Goal: Transaction & Acquisition: Purchase product/service

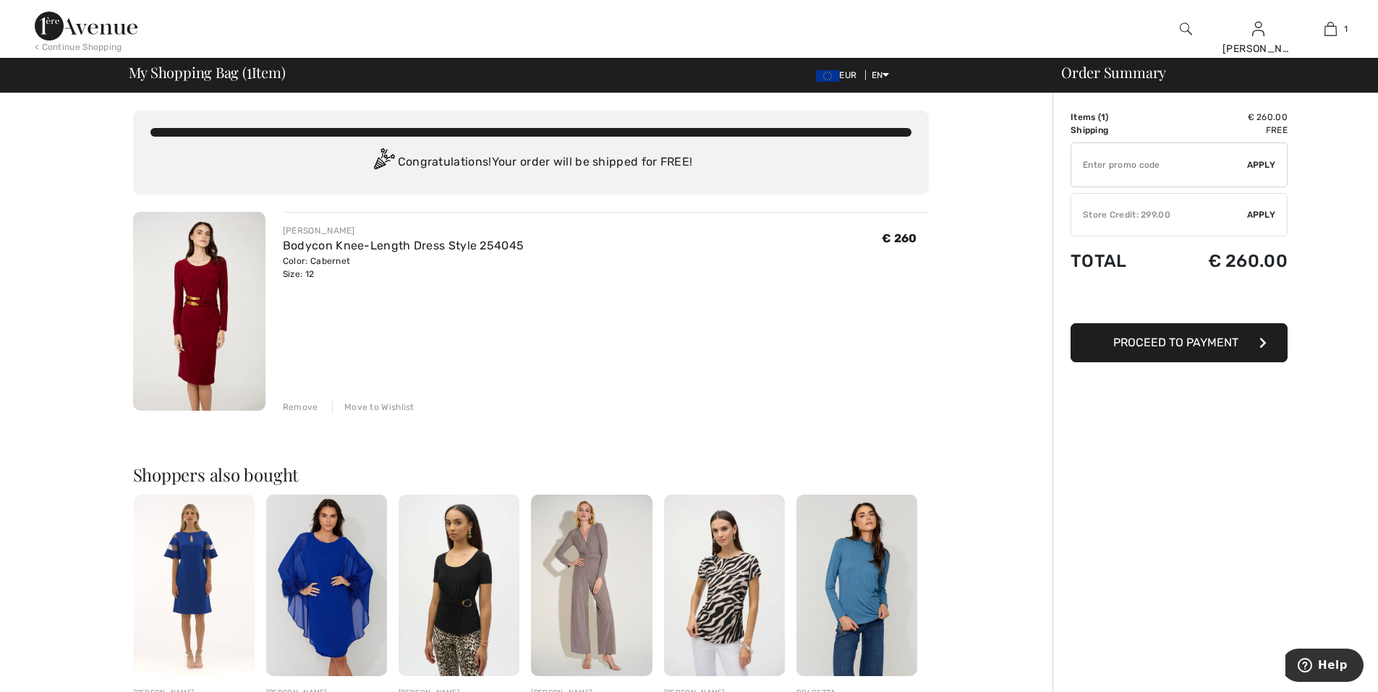
click at [190, 297] on img at bounding box center [199, 311] width 132 height 199
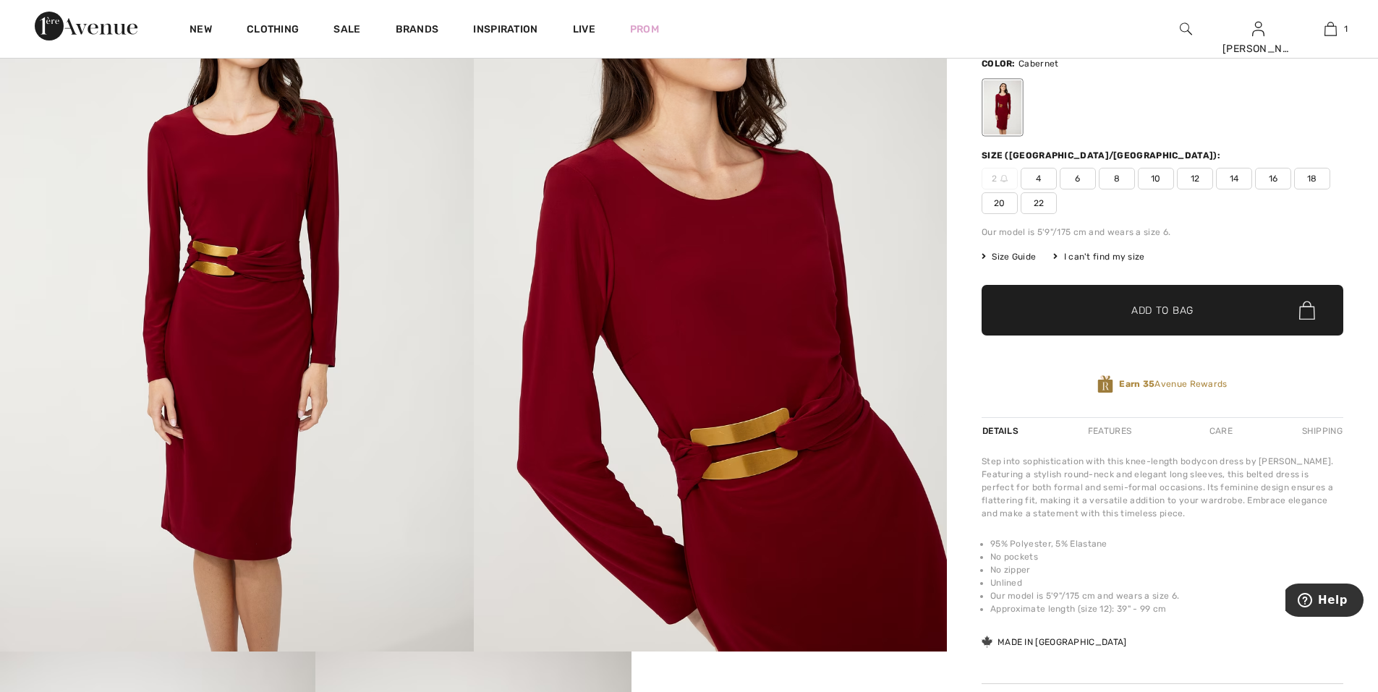
scroll to position [72, 0]
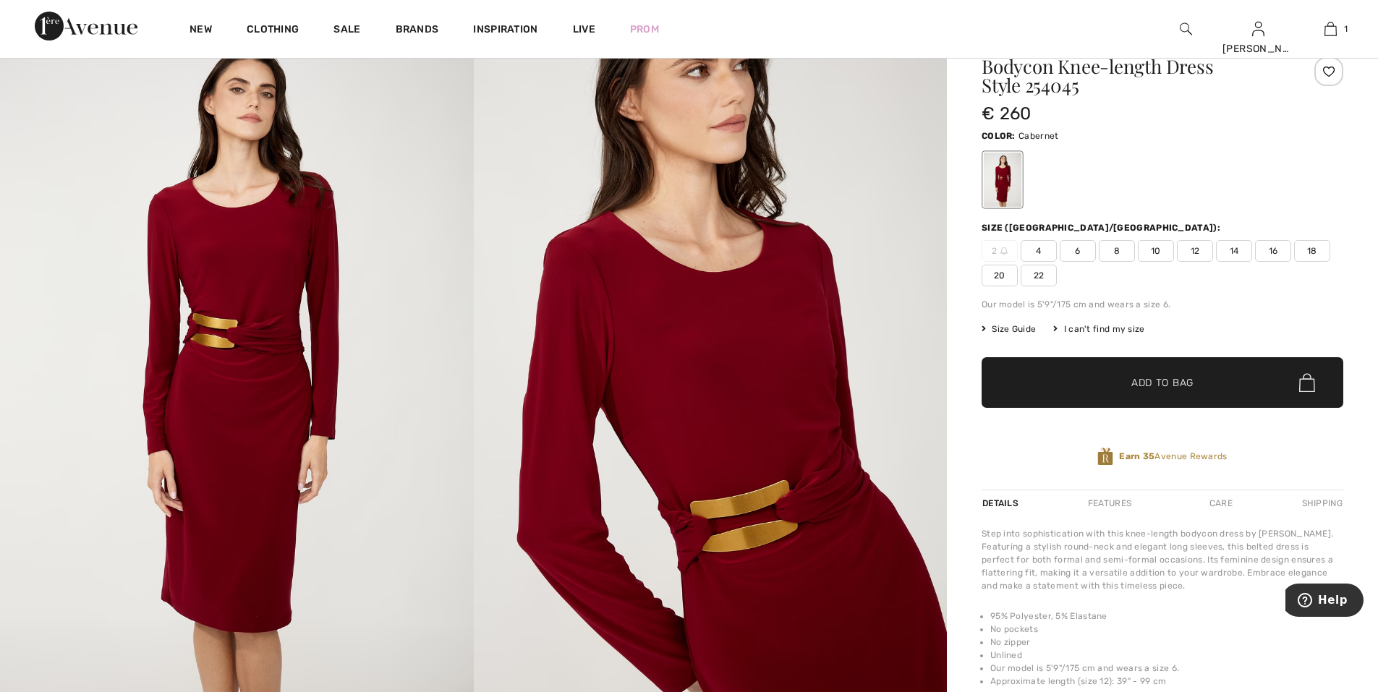
click at [1194, 250] on span "12" at bounding box center [1195, 251] width 36 height 22
click at [1008, 326] on span "Size Guide" at bounding box center [1009, 329] width 54 height 13
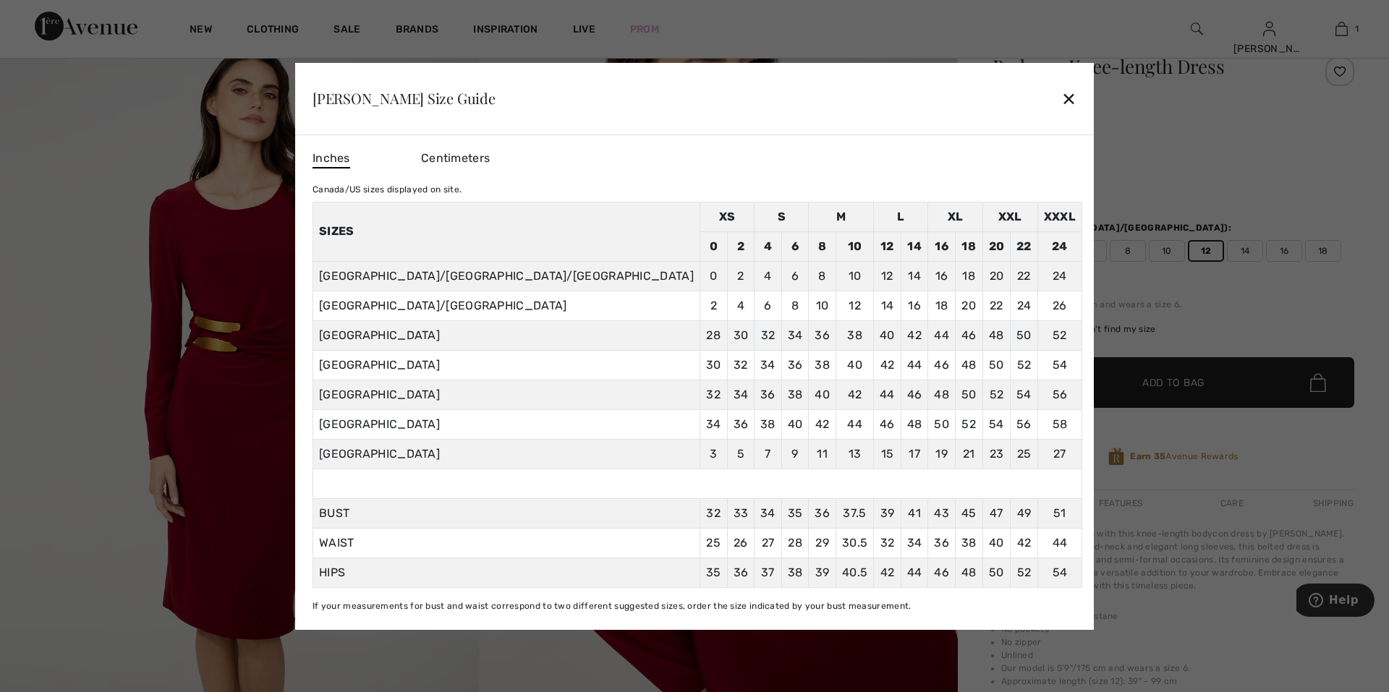
click at [490, 156] on span "Centimeters" at bounding box center [455, 158] width 69 height 14
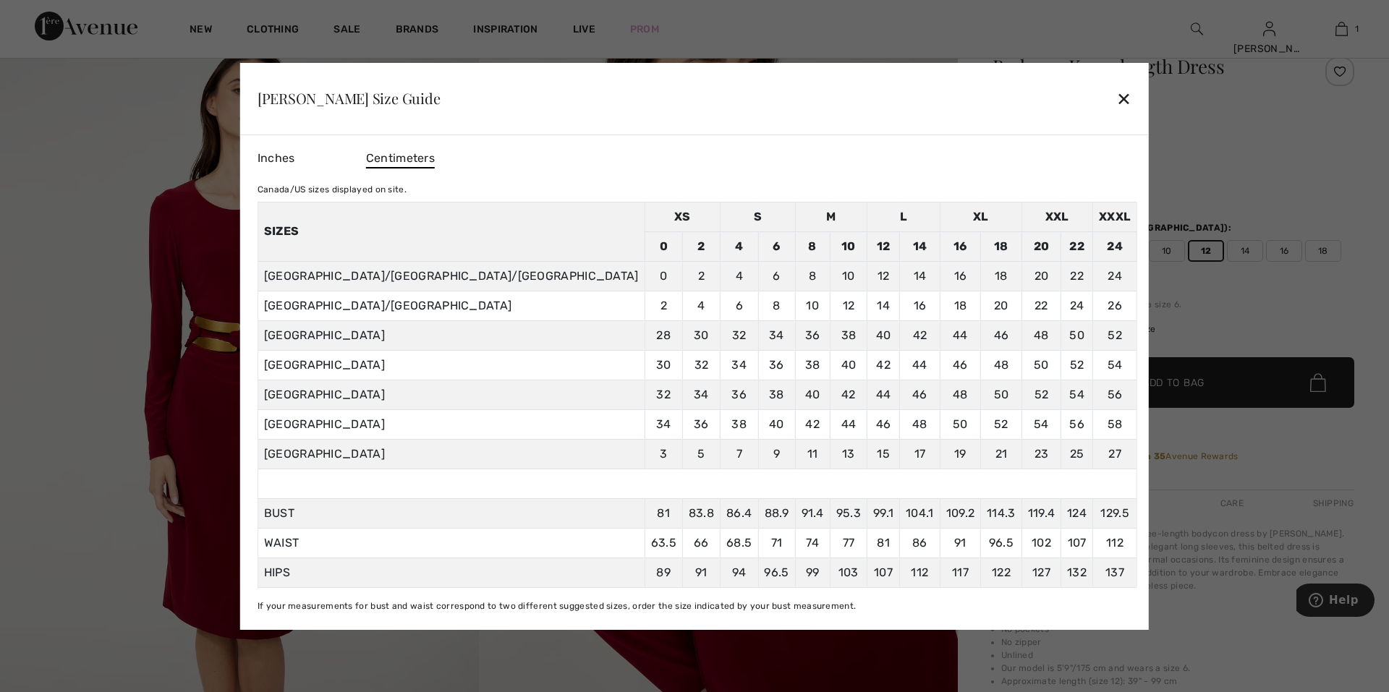
click at [1116, 99] on div "✕" at bounding box center [1123, 98] width 15 height 30
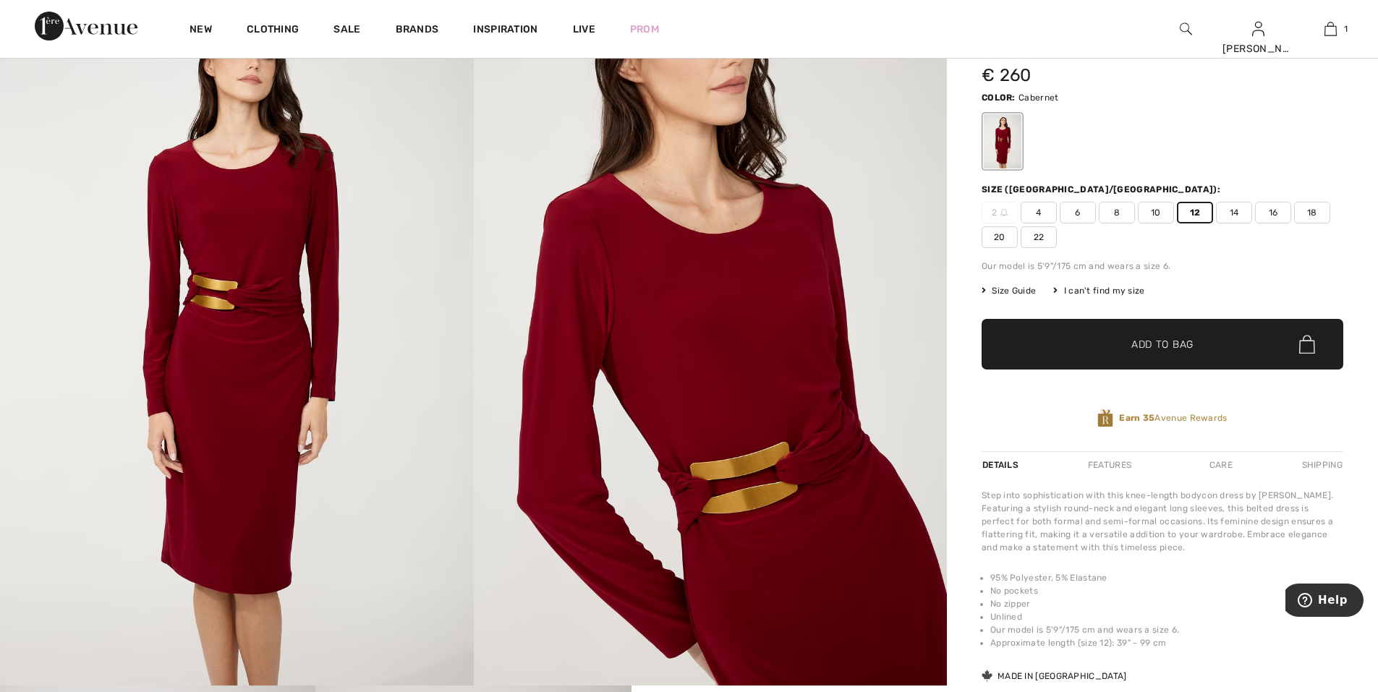
scroll to position [0, 0]
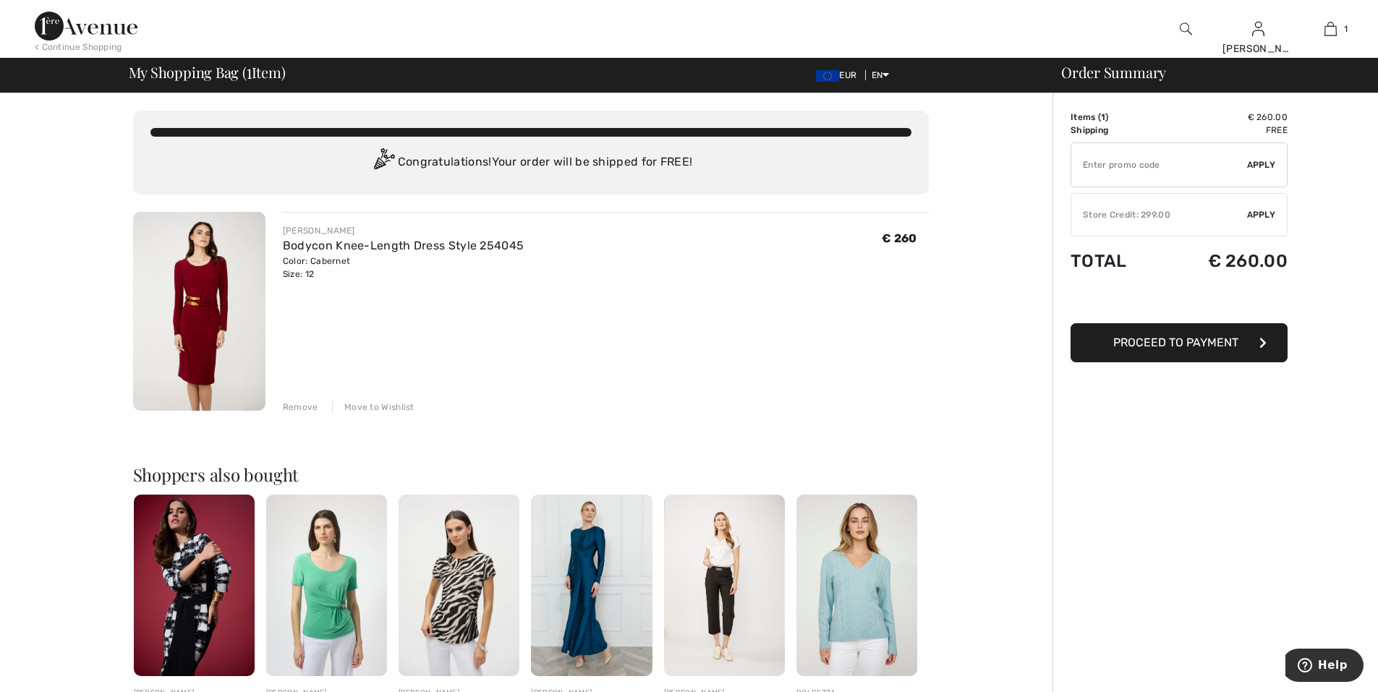
click at [1159, 219] on div "Store Credit: 299.00" at bounding box center [1159, 214] width 176 height 13
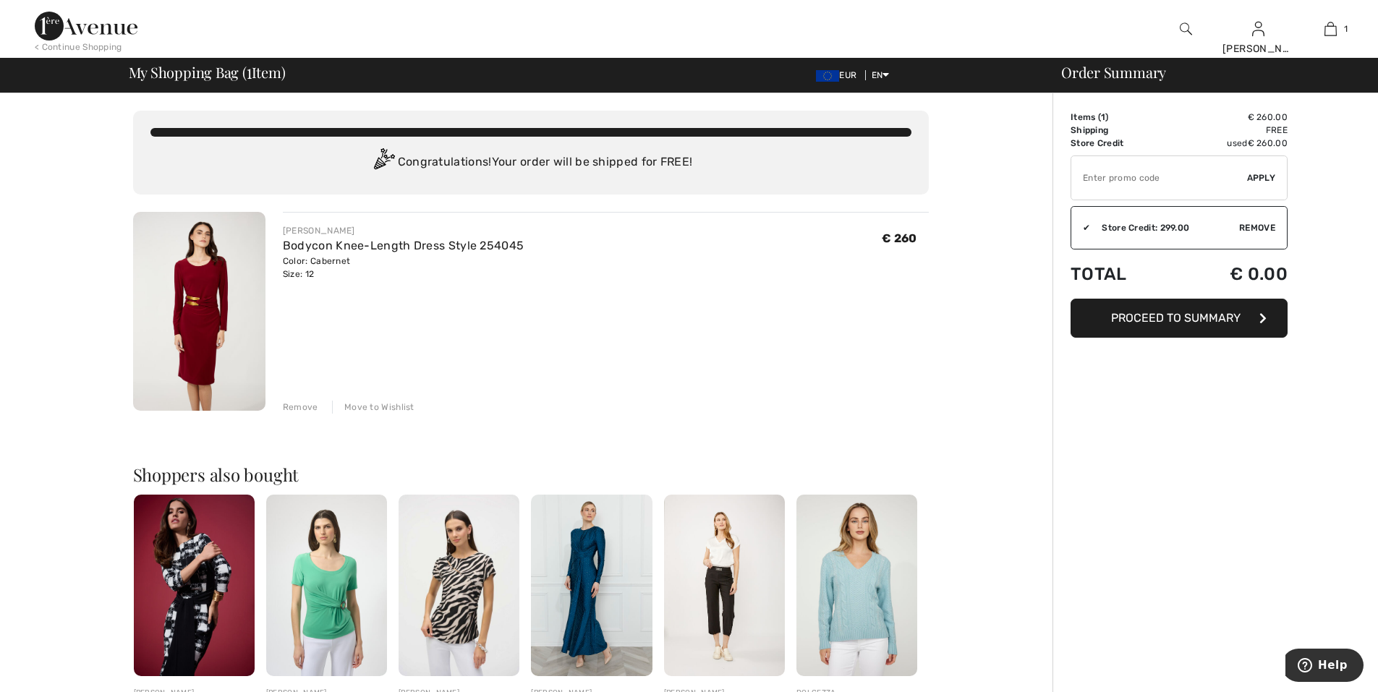
click at [1174, 325] on button "Proceed to Summary" at bounding box center [1179, 318] width 217 height 39
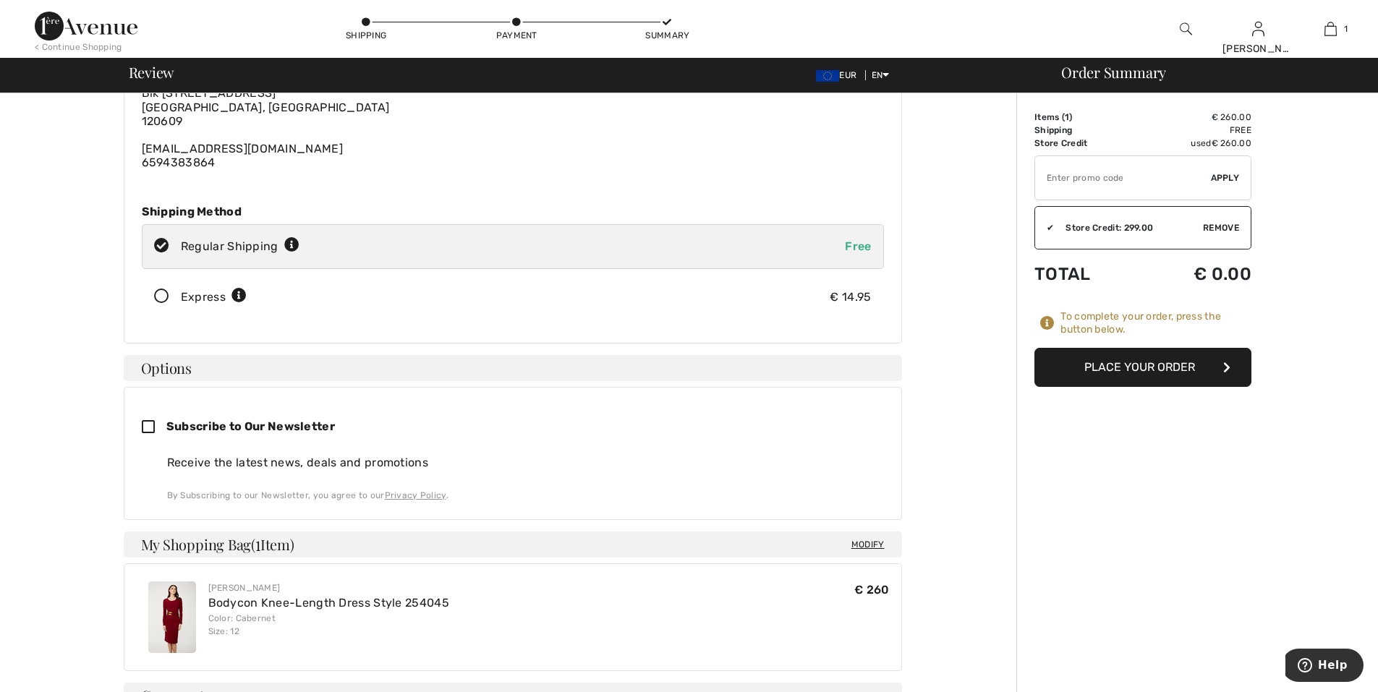
scroll to position [72, 0]
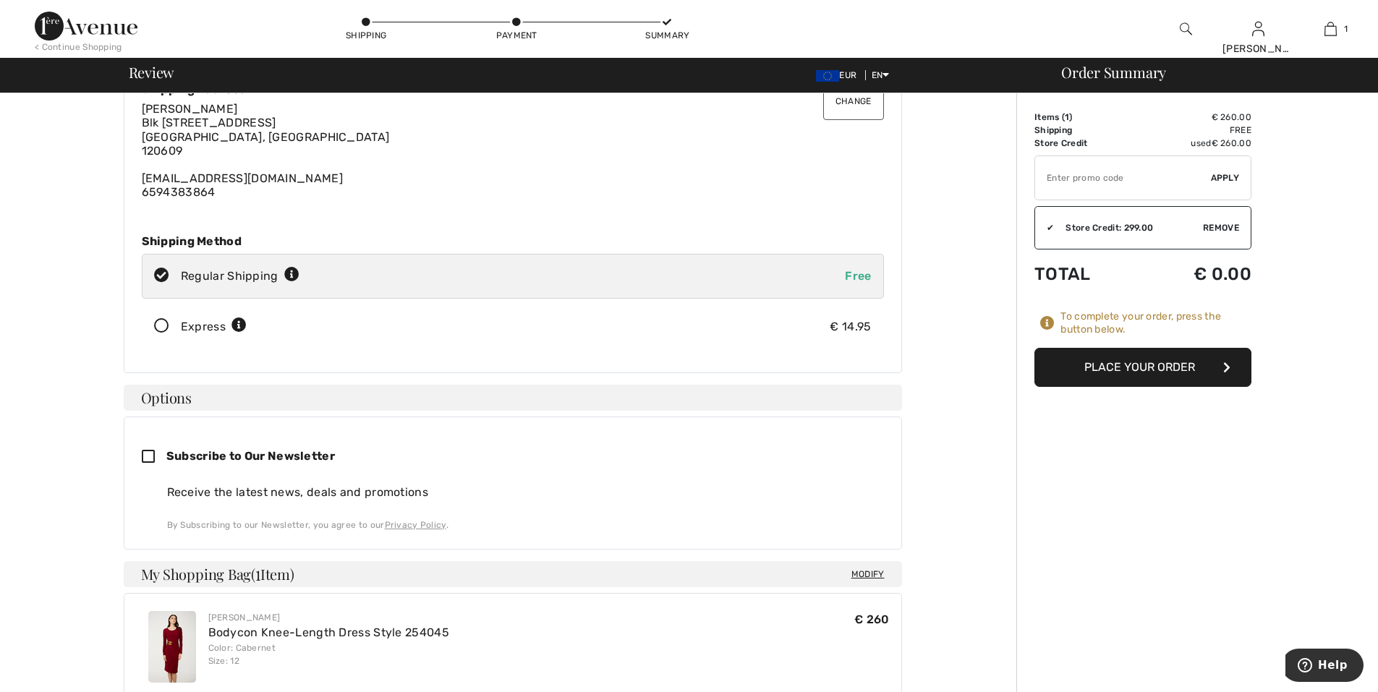
click at [161, 324] on icon at bounding box center [161, 326] width 38 height 15
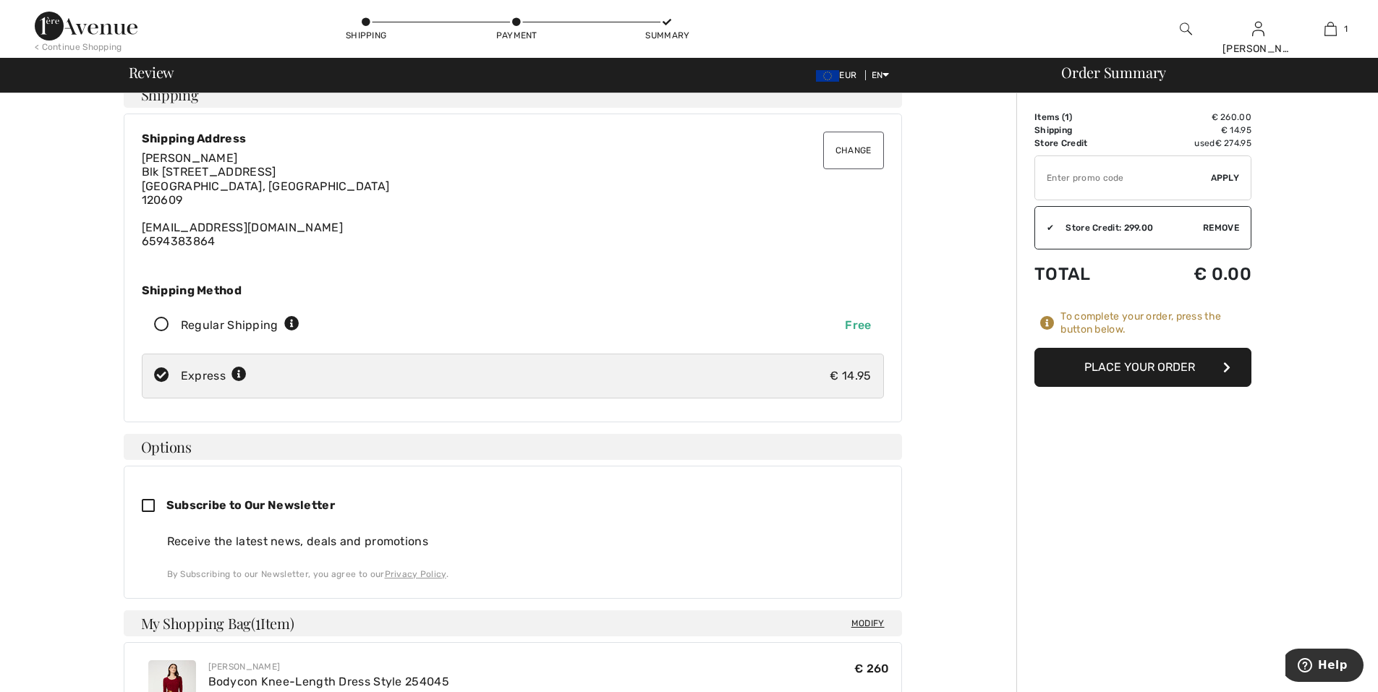
scroll to position [0, 0]
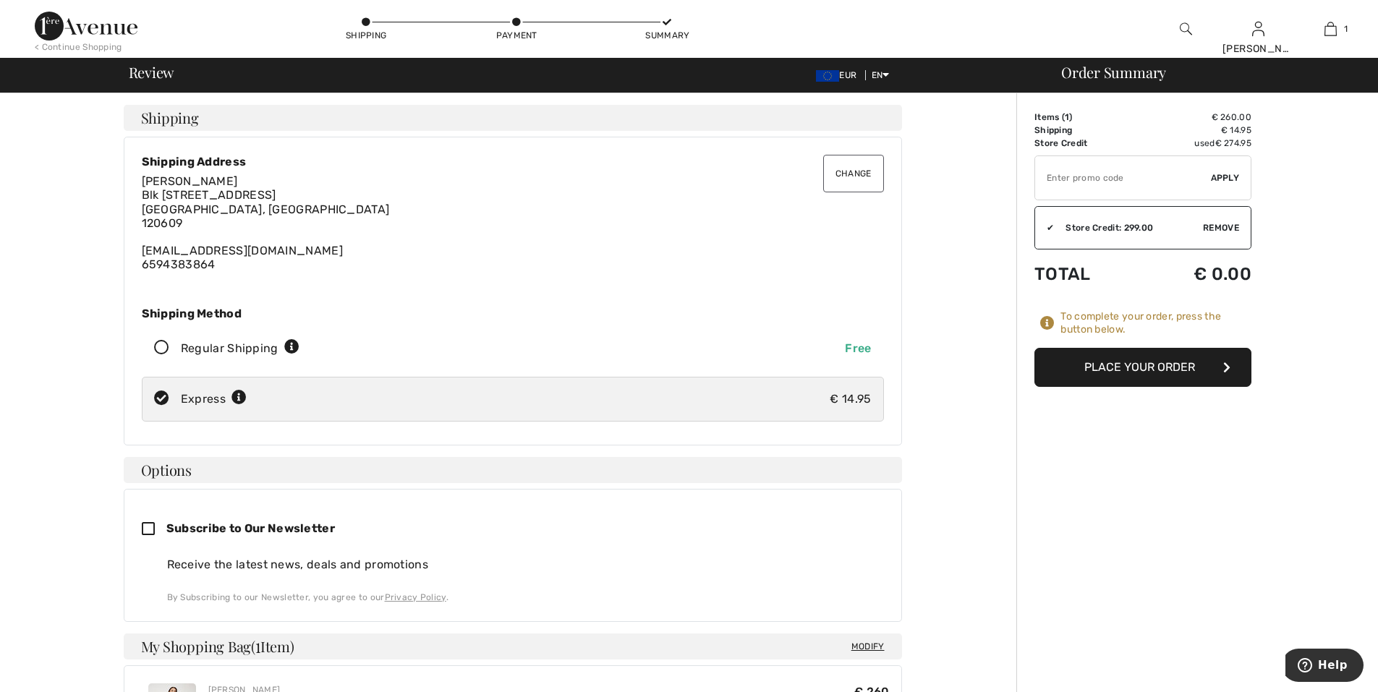
click at [161, 342] on icon at bounding box center [161, 348] width 38 height 15
radio input "true"
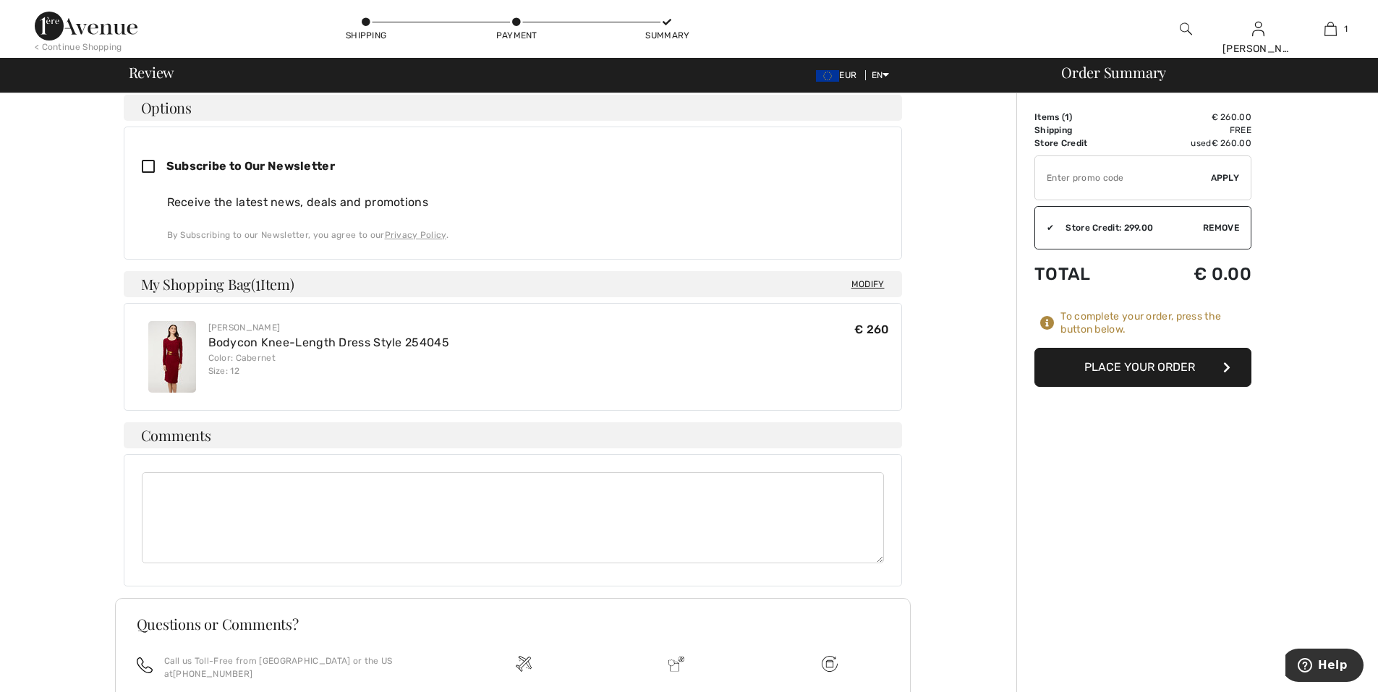
scroll to position [495, 0]
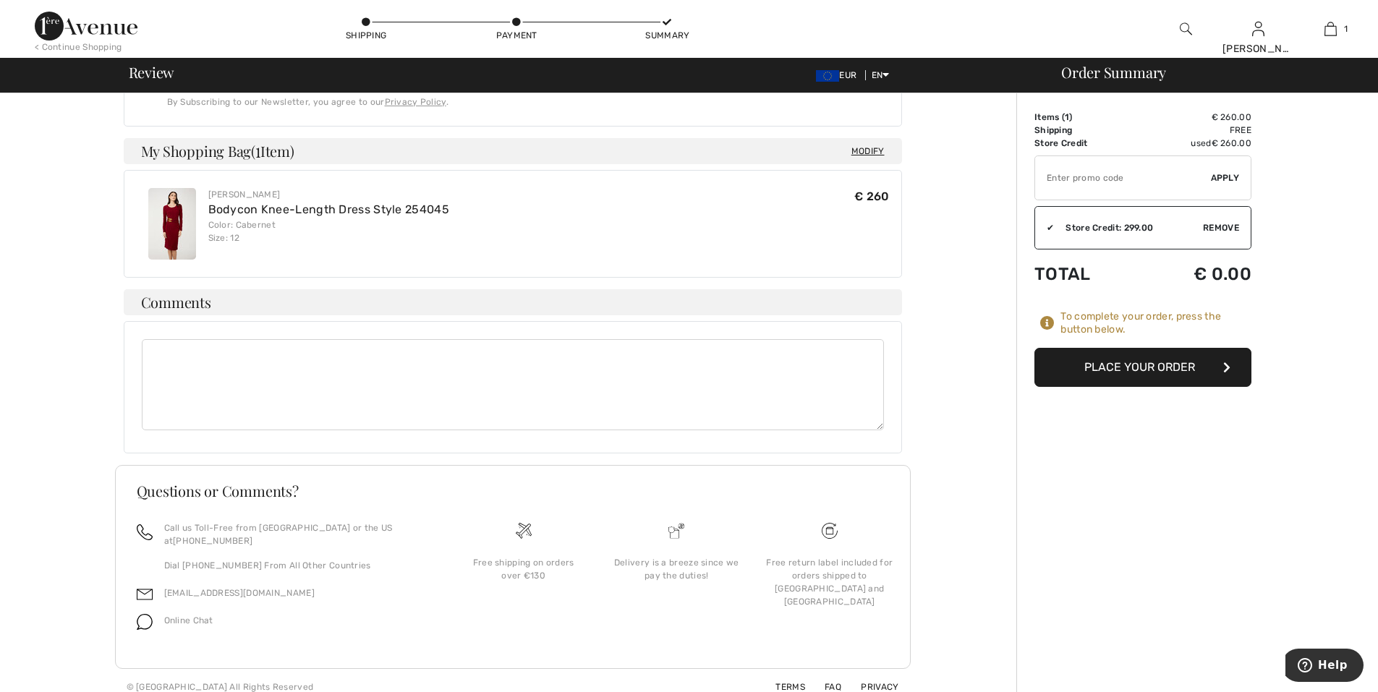
click at [163, 221] on img at bounding box center [172, 224] width 48 height 72
click at [166, 216] on img at bounding box center [172, 224] width 48 height 72
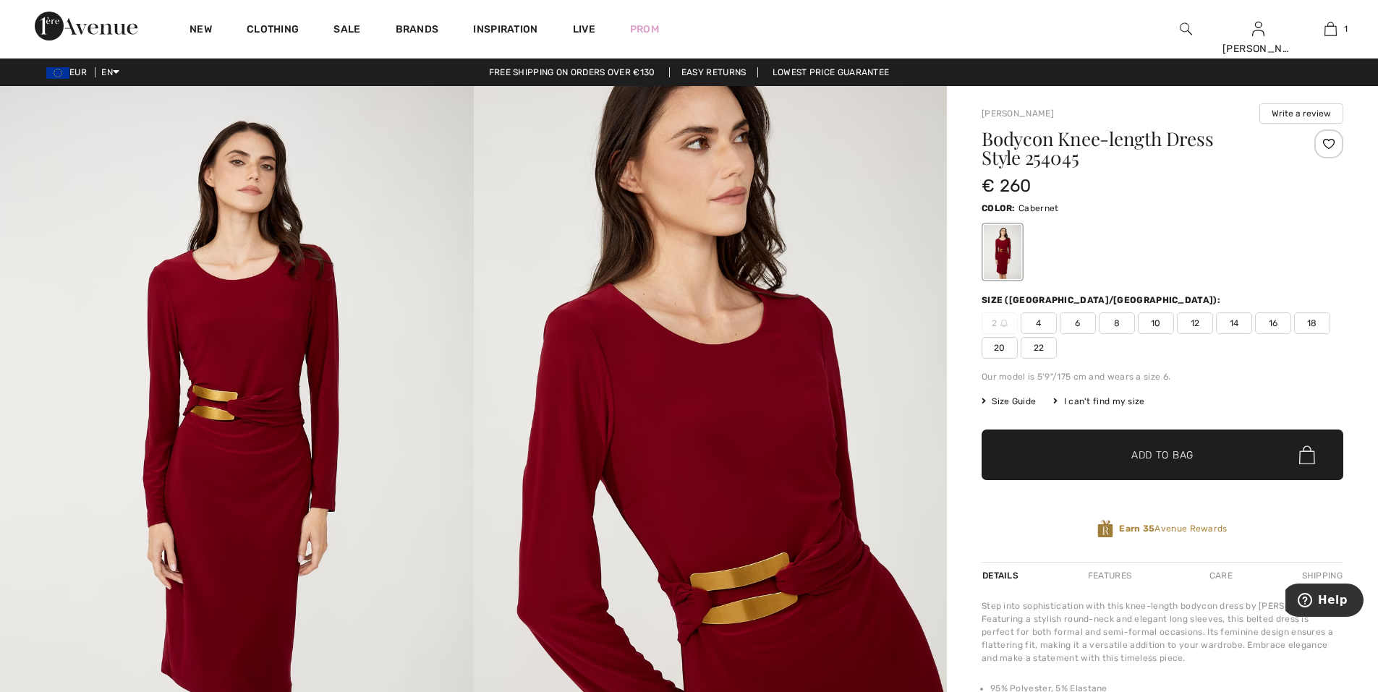
click at [328, 514] on img at bounding box center [237, 441] width 474 height 710
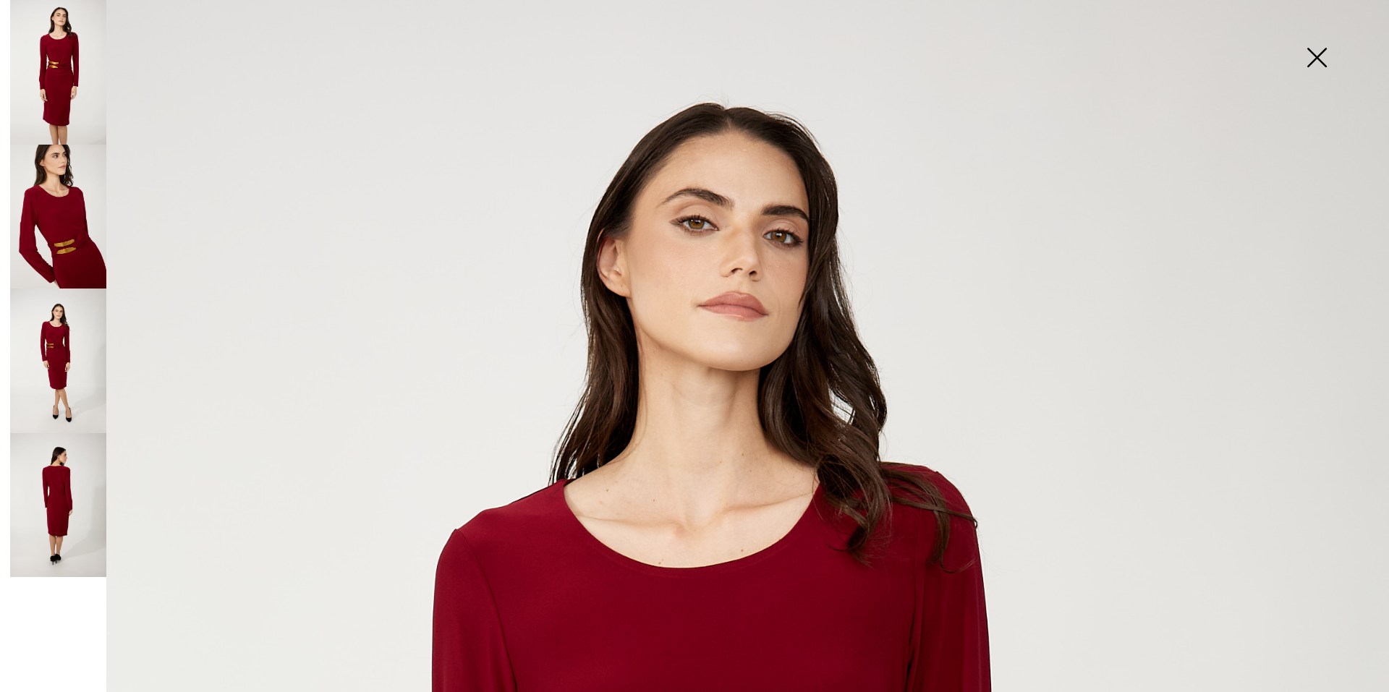
click at [1320, 58] on img at bounding box center [1316, 59] width 72 height 75
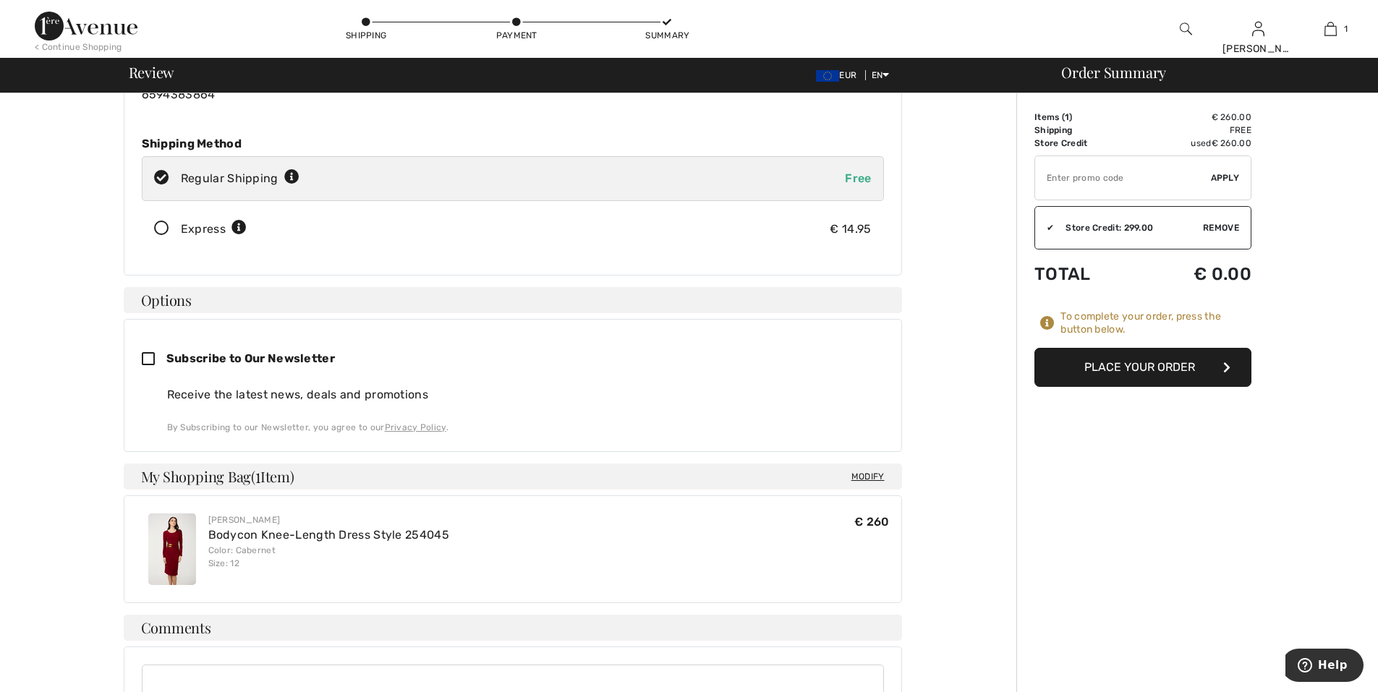
scroll to position [174, 0]
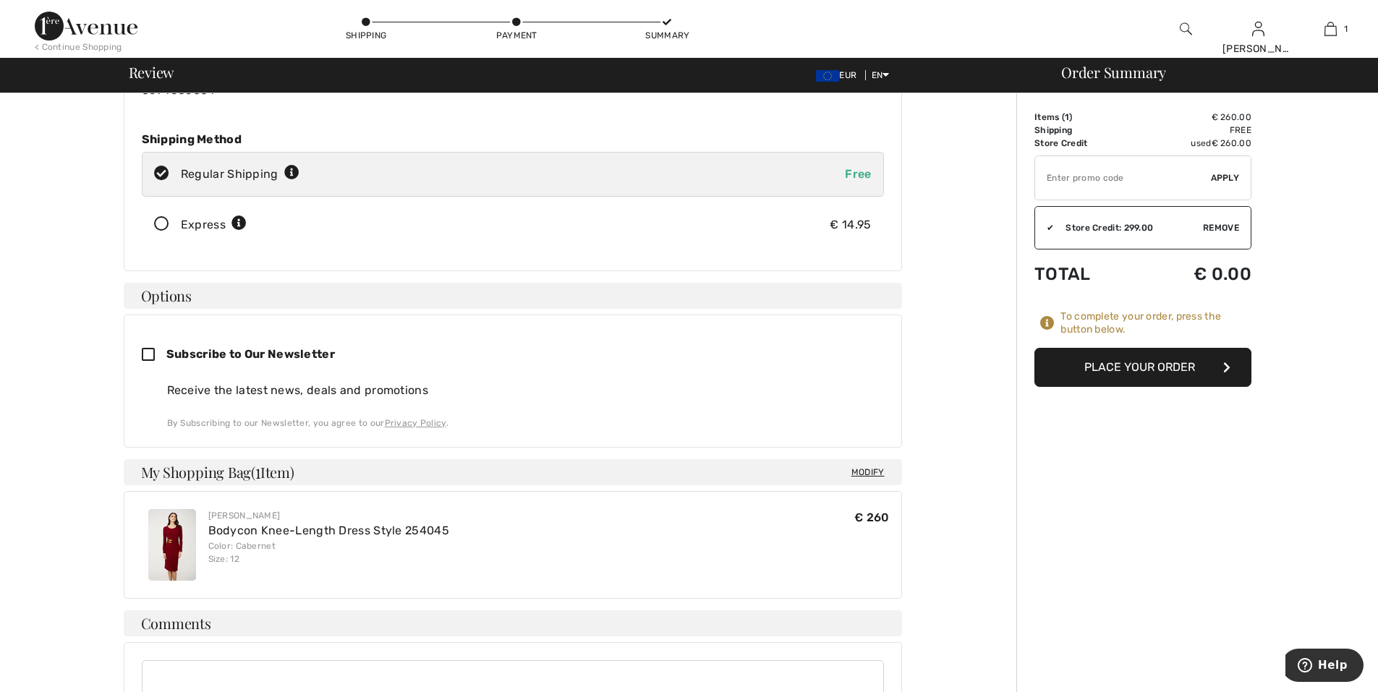
click at [1113, 375] on button "Place Your Order" at bounding box center [1142, 367] width 217 height 39
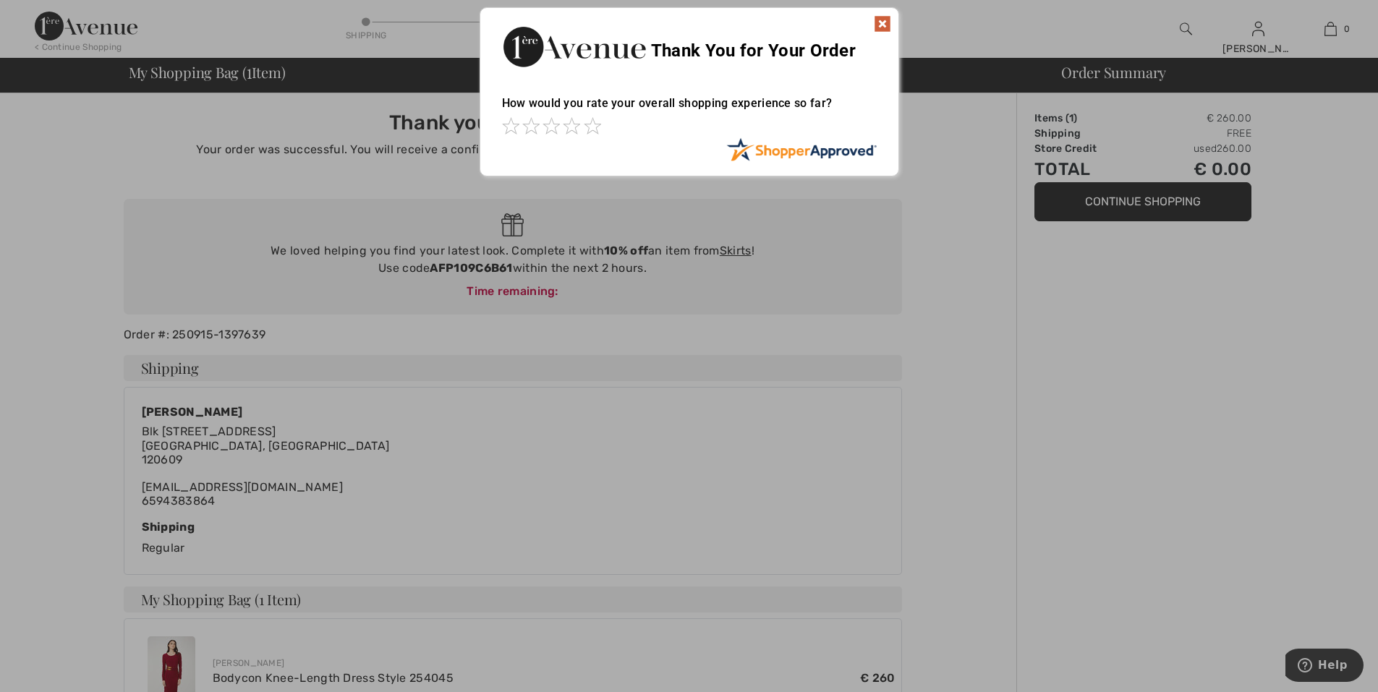
click at [883, 27] on img at bounding box center [882, 23] width 17 height 17
